Goal: Navigation & Orientation: Find specific page/section

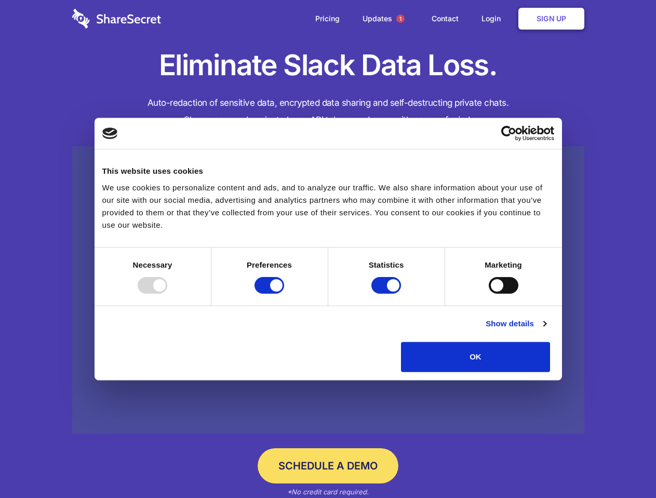
click at [167, 294] on div at bounding box center [153, 285] width 30 height 17
click at [284, 294] on input "Preferences" at bounding box center [269, 285] width 30 height 17
checkbox input "false"
click at [387, 294] on input "Statistics" at bounding box center [386, 285] width 30 height 17
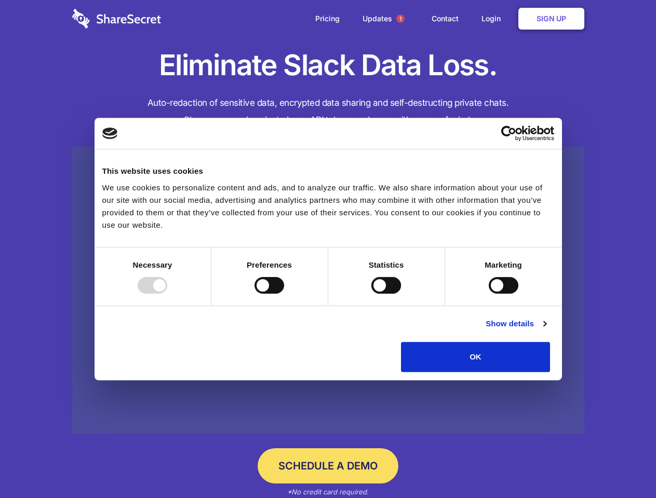
checkbox input "false"
click at [489, 294] on input "Marketing" at bounding box center [504, 285] width 30 height 17
checkbox input "true"
click at [546, 330] on link "Show details" at bounding box center [515, 324] width 60 height 12
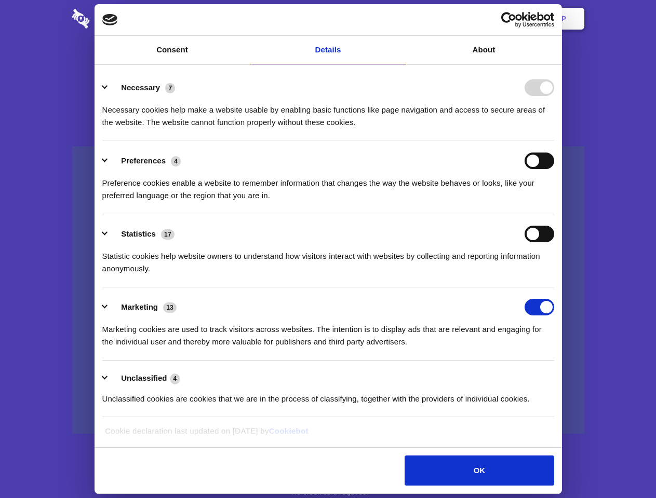
click at [554, 141] on li "Necessary 7 Necessary cookies help make a website usable by enabling basic func…" at bounding box center [328, 104] width 452 height 73
click at [400, 19] on span "1" at bounding box center [400, 19] width 8 height 8
